Goal: Transaction & Acquisition: Subscribe to service/newsletter

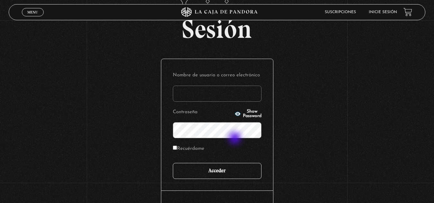
scroll to position [64, 0]
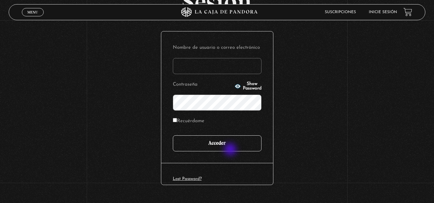
type input "[EMAIL_ADDRESS][DOMAIN_NAME]"
click at [234, 147] on input "Acceder" at bounding box center [217, 143] width 89 height 16
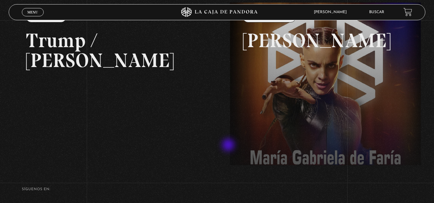
scroll to position [64, 0]
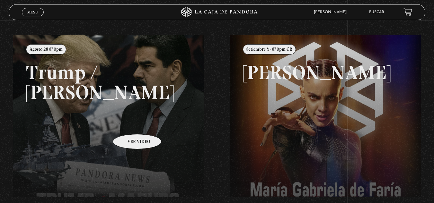
click at [129, 125] on link at bounding box center [230, 136] width 434 height 203
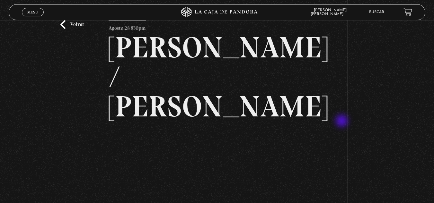
scroll to position [32, 0]
